Goal: Task Accomplishment & Management: Manage account settings

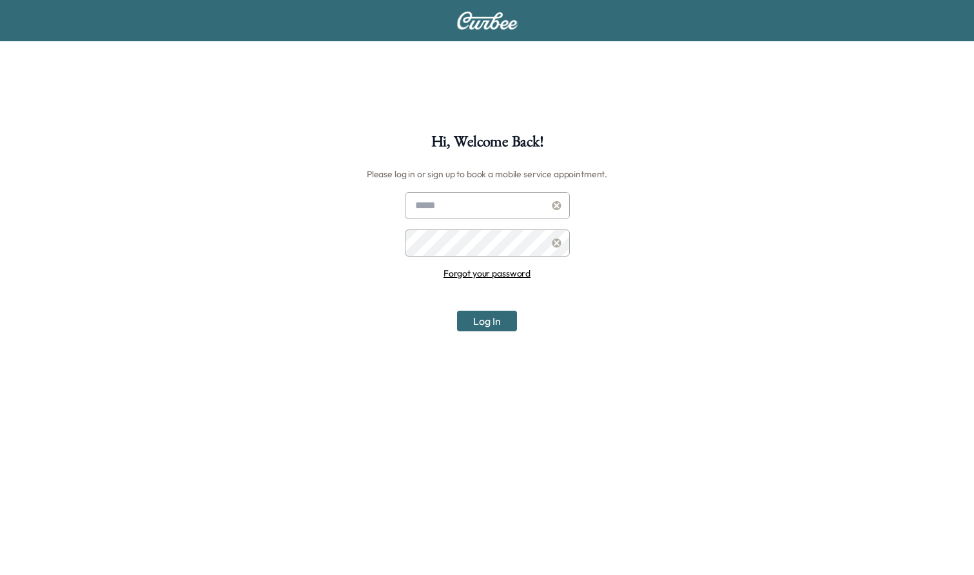
click at [872, 200] on div "Hi, Welcome Back! Please log in or sign up to book a mobile service appointment…" at bounding box center [487, 421] width 974 height 575
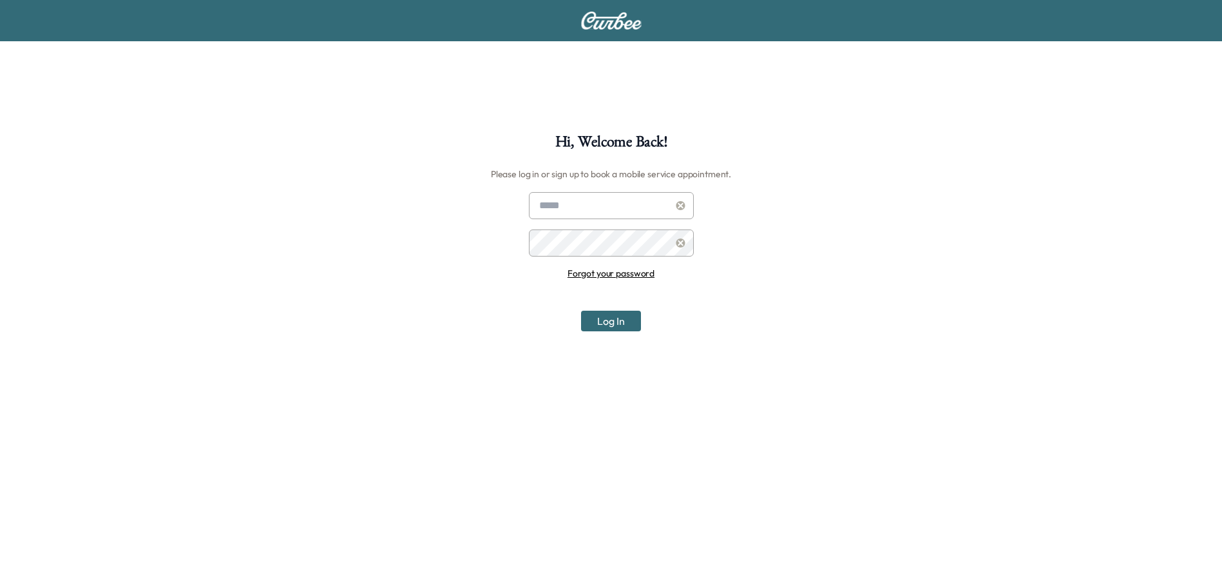
click at [613, 209] on input "text" at bounding box center [611, 205] width 165 height 27
type input "**********"
click at [598, 326] on button "Log In" at bounding box center [611, 321] width 60 height 21
